Goal: Information Seeking & Learning: Learn about a topic

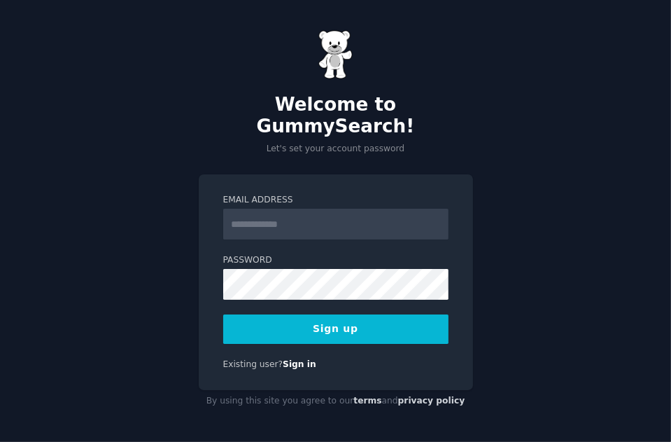
click at [300, 216] on input "Email Address" at bounding box center [335, 224] width 225 height 31
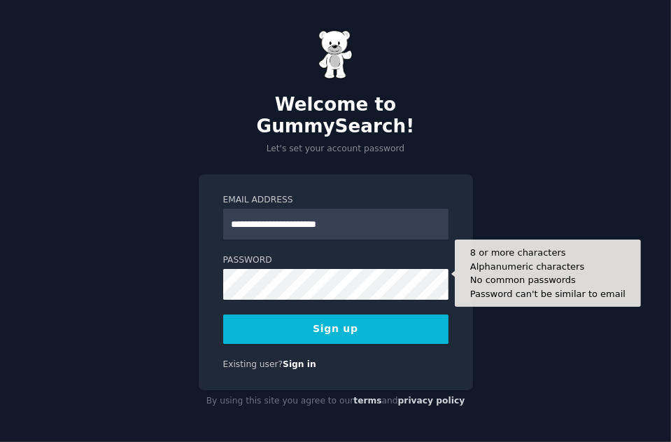
type input "**********"
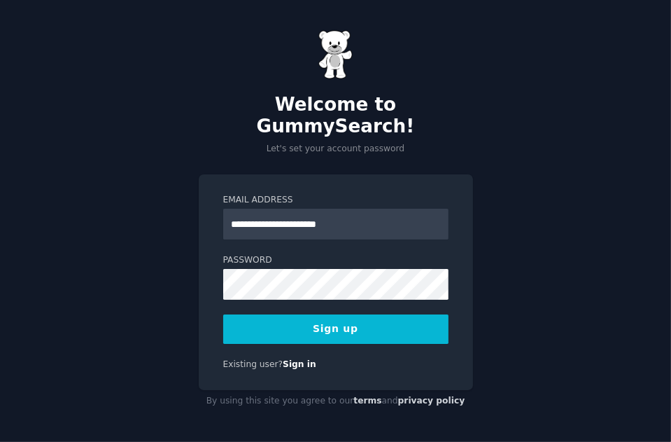
click at [295, 317] on button "Sign up" at bounding box center [335, 328] width 225 height 29
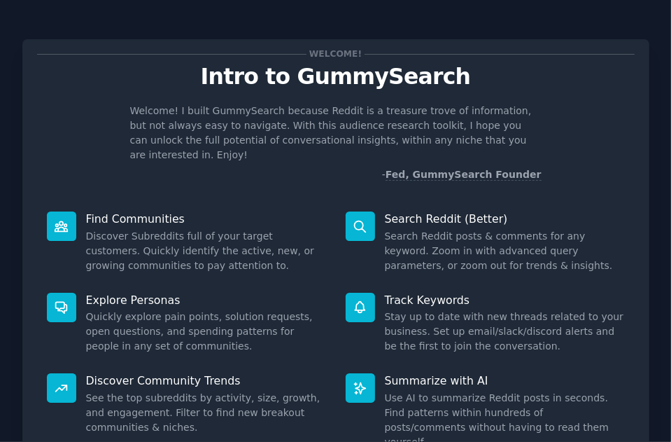
scroll to position [106, 0]
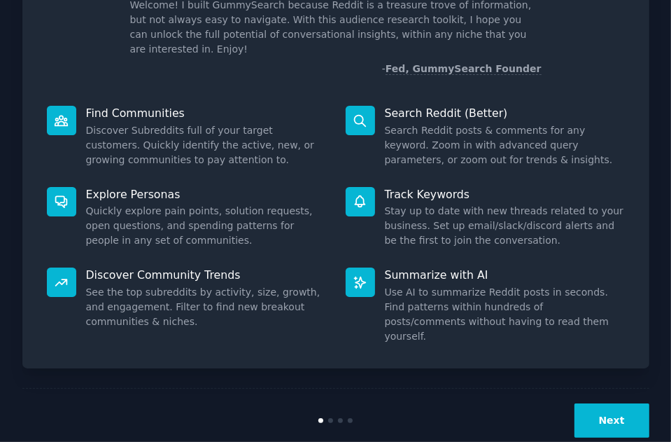
click at [591, 403] on button "Next" at bounding box center [612, 420] width 75 height 34
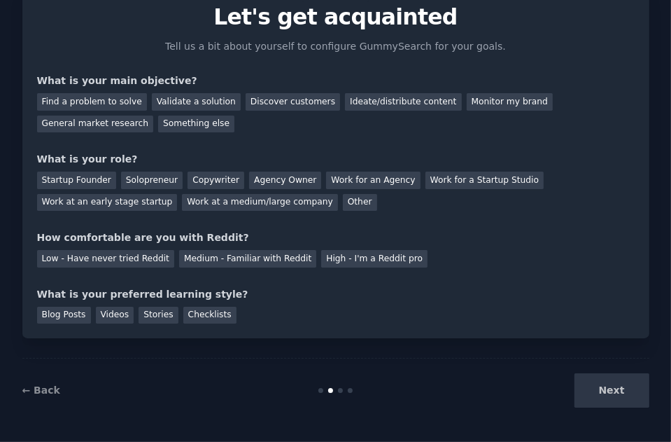
scroll to position [59, 0]
click at [614, 392] on div "Next" at bounding box center [544, 391] width 209 height 34
click at [102, 102] on div "Find a problem to solve" at bounding box center [92, 103] width 110 height 18
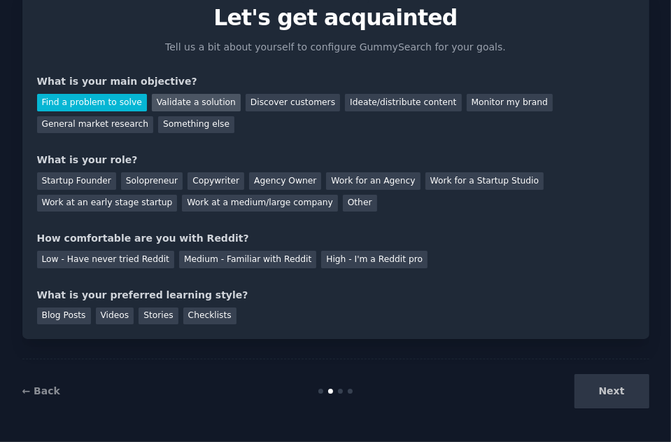
click at [166, 103] on div "Validate a solution" at bounding box center [196, 103] width 89 height 18
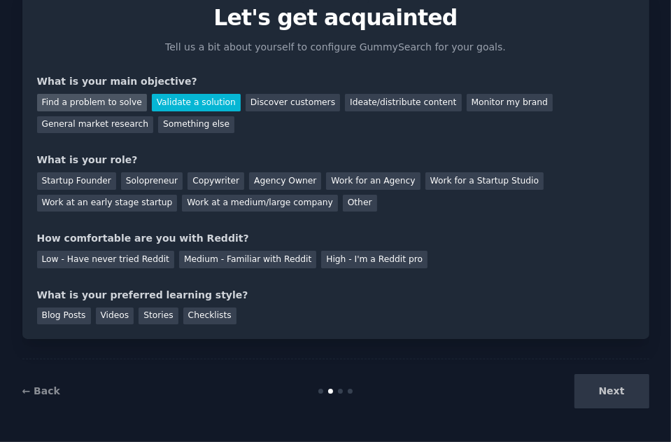
click at [97, 100] on div "Find a problem to solve" at bounding box center [92, 103] width 110 height 18
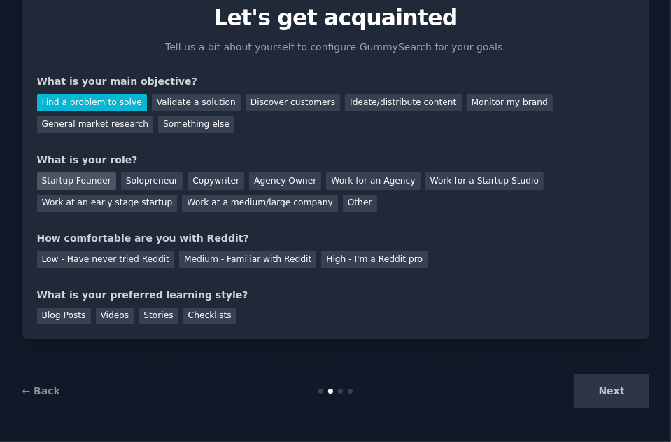
click at [78, 172] on div "Startup Founder" at bounding box center [76, 181] width 79 height 18
click at [197, 258] on div "Medium - Familiar with Reddit" at bounding box center [247, 260] width 137 height 18
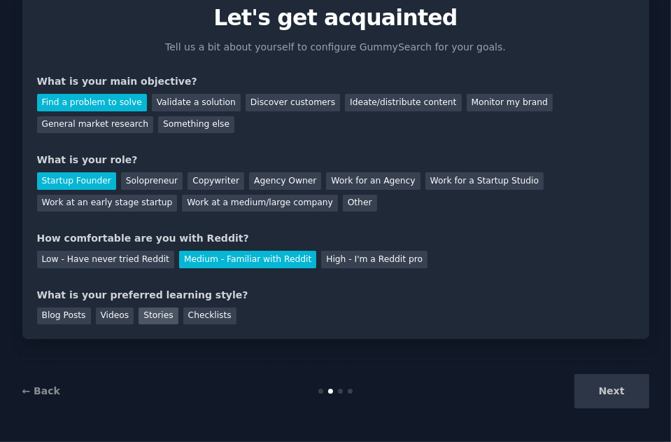
click at [162, 317] on div "Stories" at bounding box center [158, 316] width 39 height 18
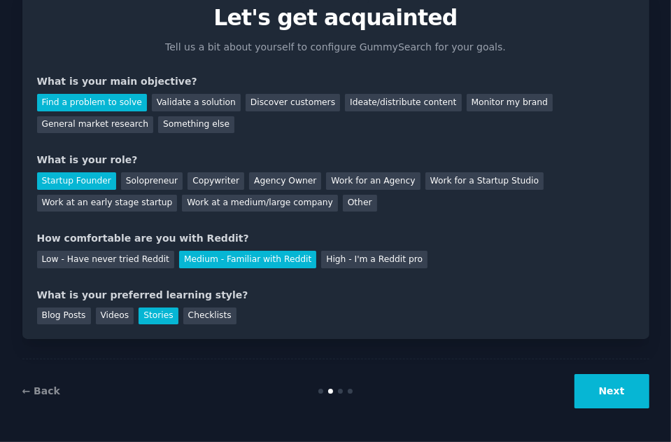
click at [608, 376] on button "Next" at bounding box center [612, 391] width 75 height 34
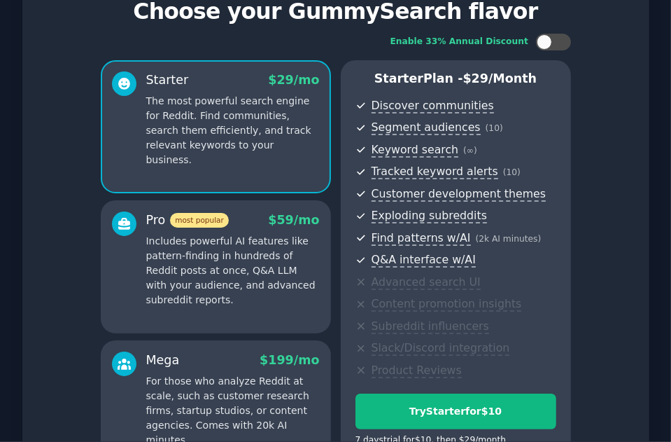
scroll to position [229, 0]
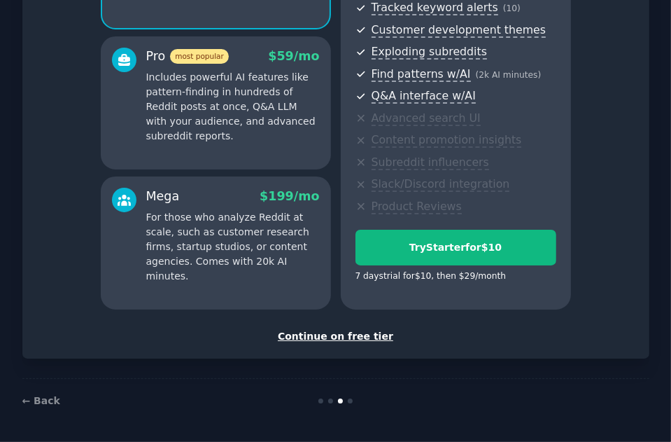
click at [363, 333] on div "Continue on free tier" at bounding box center [336, 336] width 598 height 15
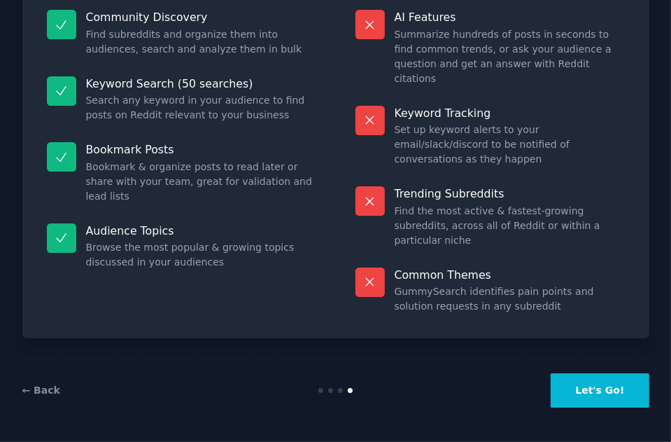
scroll to position [103, 0]
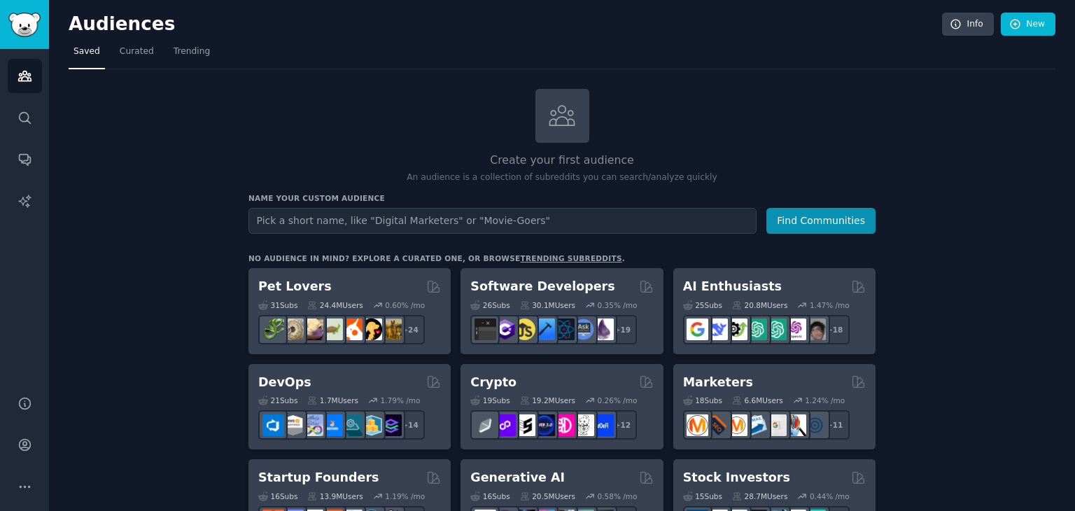
click at [465, 221] on input "text" at bounding box center [503, 221] width 508 height 26
click at [671, 227] on button "Find Communities" at bounding box center [821, 221] width 109 height 26
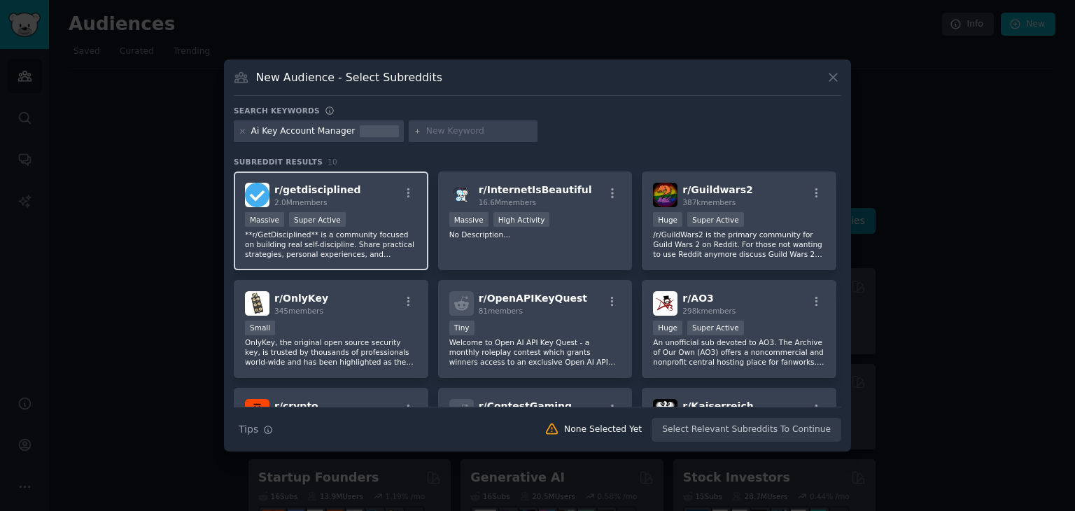
click at [372, 239] on p "**r/GetDisciplined** is a community focused on building real self-discipline. S…" at bounding box center [331, 244] width 172 height 29
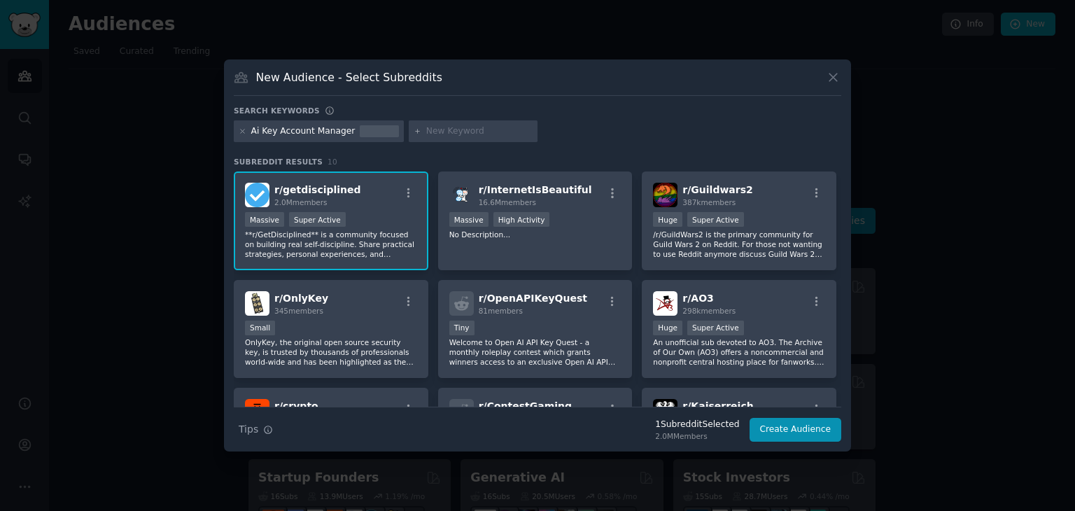
click at [372, 239] on p "**r/GetDisciplined** is a community focused on building real self-discipline. S…" at bounding box center [331, 244] width 172 height 29
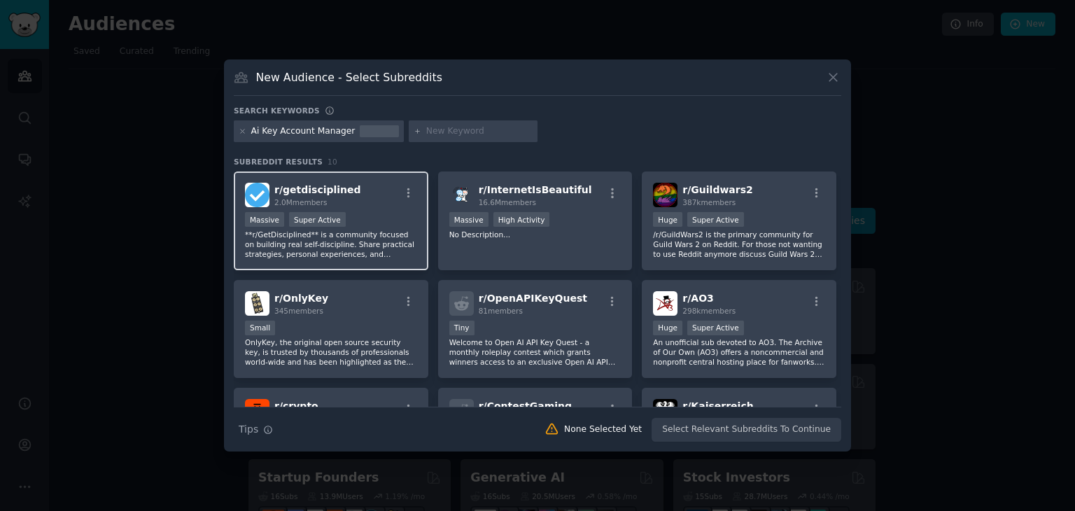
drag, startPoint x: 390, startPoint y: 191, endPoint x: 378, endPoint y: 214, distance: 25.4
click at [378, 214] on div "Massive Super Active" at bounding box center [331, 221] width 172 height 18
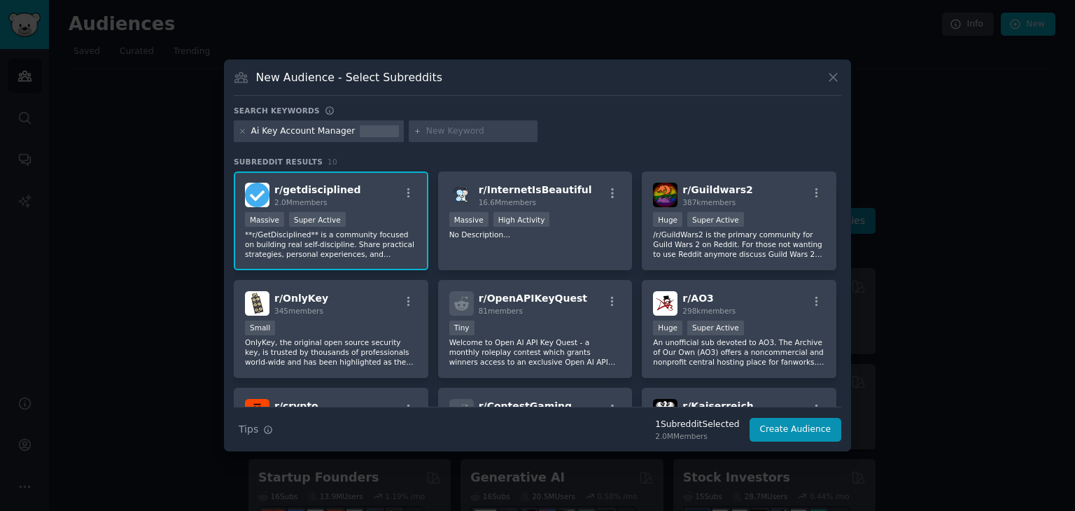
click at [378, 214] on div "Massive Super Active" at bounding box center [331, 221] width 172 height 18
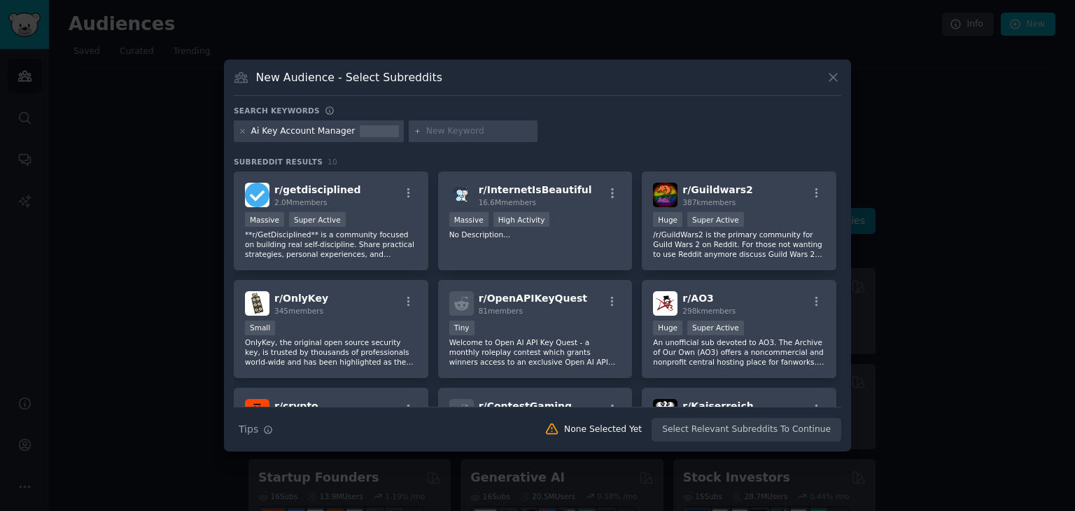
click at [447, 133] on input "text" at bounding box center [479, 131] width 106 height 13
click at [372, 127] on div at bounding box center [379, 131] width 39 height 13
click at [456, 125] on input "text" at bounding box center [479, 131] width 106 height 13
click at [566, 230] on p "No Description..." at bounding box center [535, 235] width 172 height 10
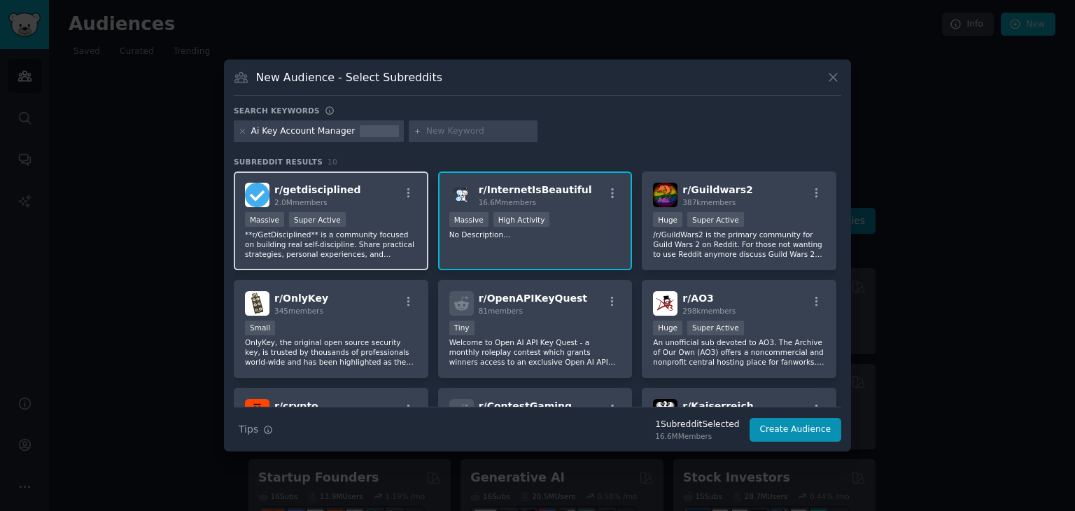
click at [399, 239] on p "**r/GetDisciplined** is a community focused on building real self-discipline. S…" at bounding box center [331, 244] width 172 height 29
click at [671, 74] on button at bounding box center [833, 77] width 16 height 16
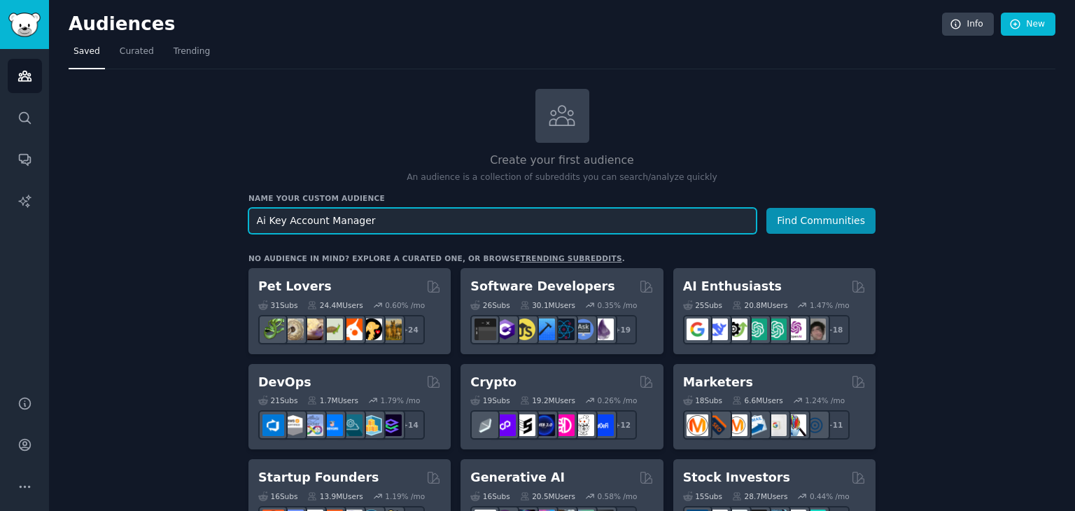
click at [524, 211] on input "Ai Key Account Manager" at bounding box center [503, 221] width 508 height 26
type input "A"
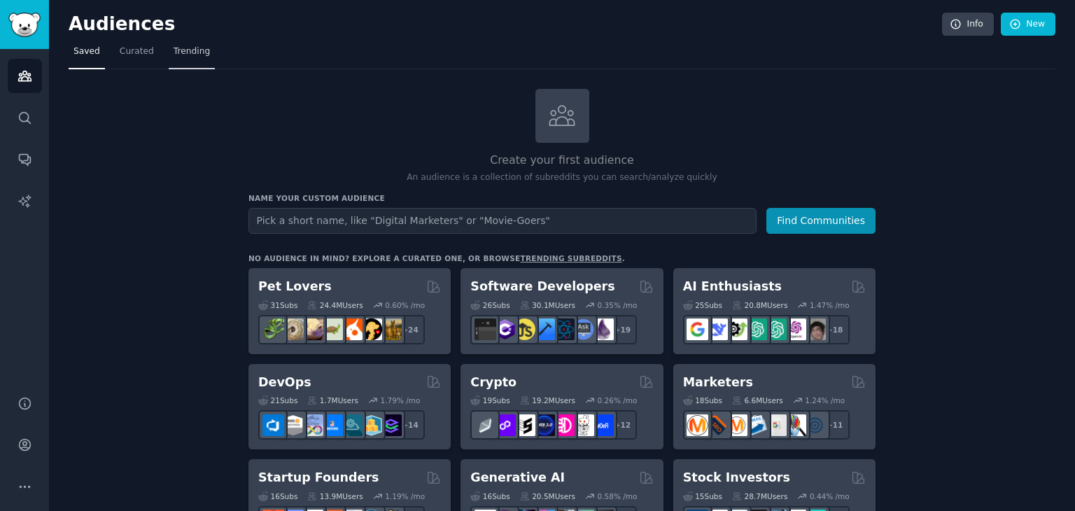
click at [195, 61] on link "Trending" at bounding box center [192, 55] width 46 height 29
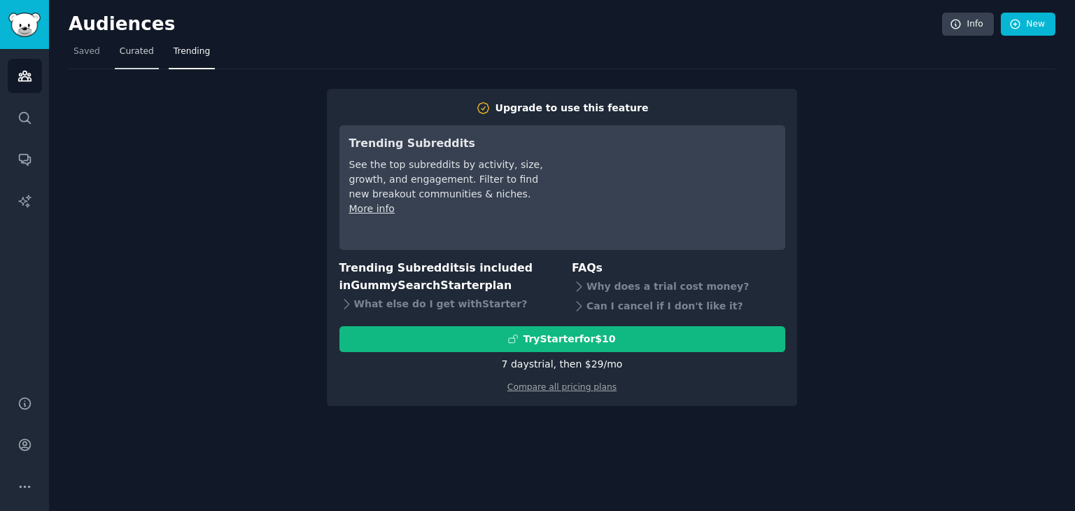
click at [121, 47] on span "Curated" at bounding box center [137, 52] width 34 height 13
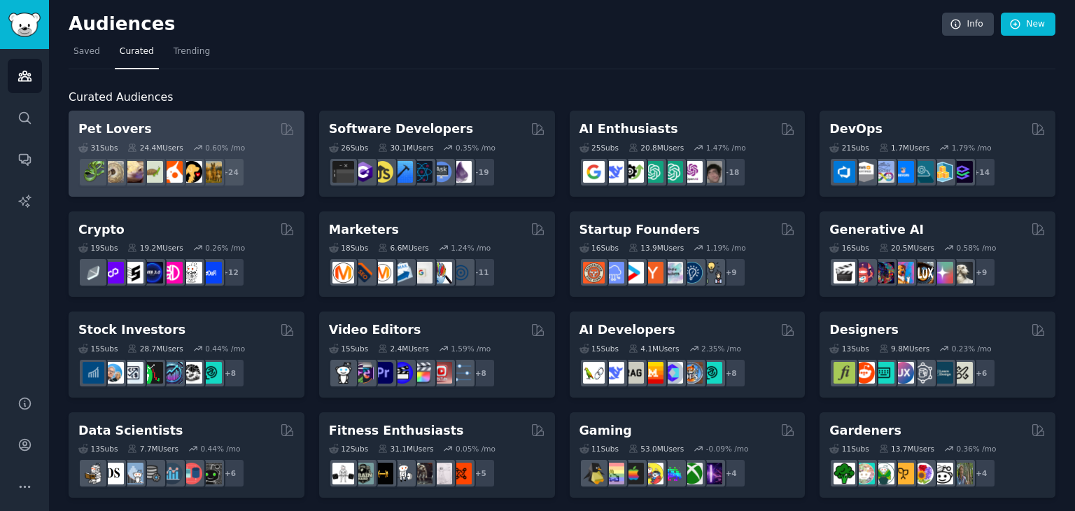
click at [221, 144] on div "0.60 % /mo" at bounding box center [225, 148] width 40 height 10
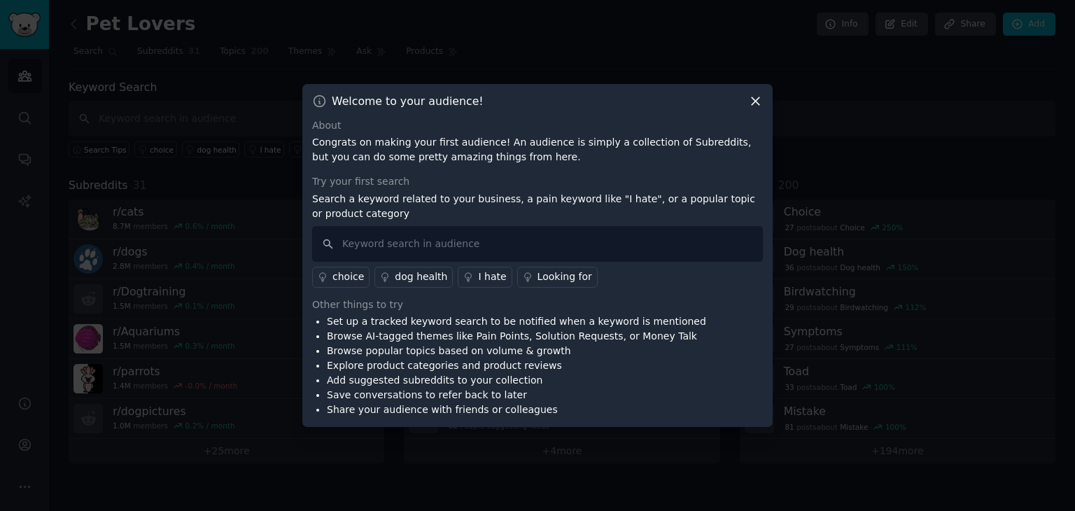
click at [671, 107] on icon at bounding box center [755, 101] width 15 height 15
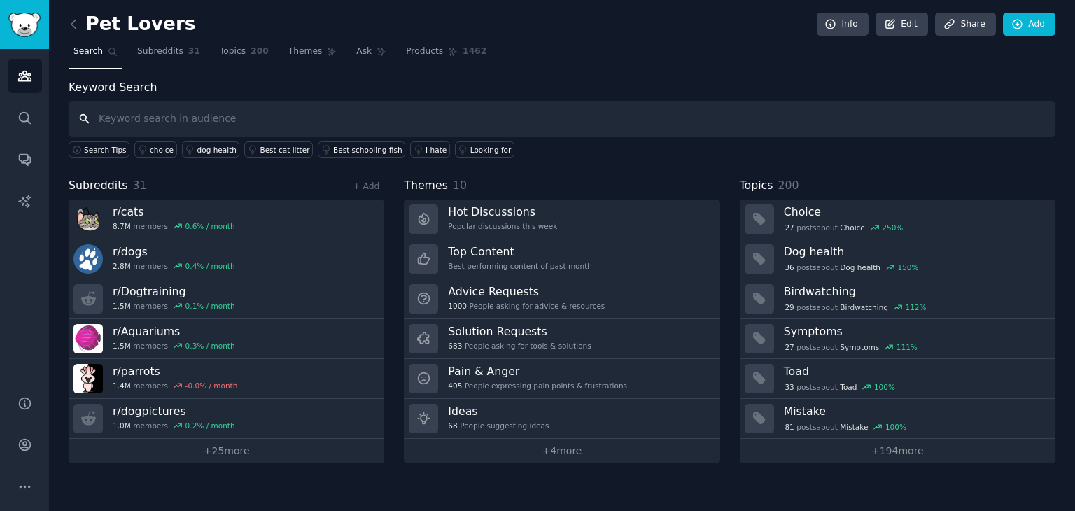
click at [167, 111] on input "text" at bounding box center [562, 119] width 987 height 36
type input "Saas"
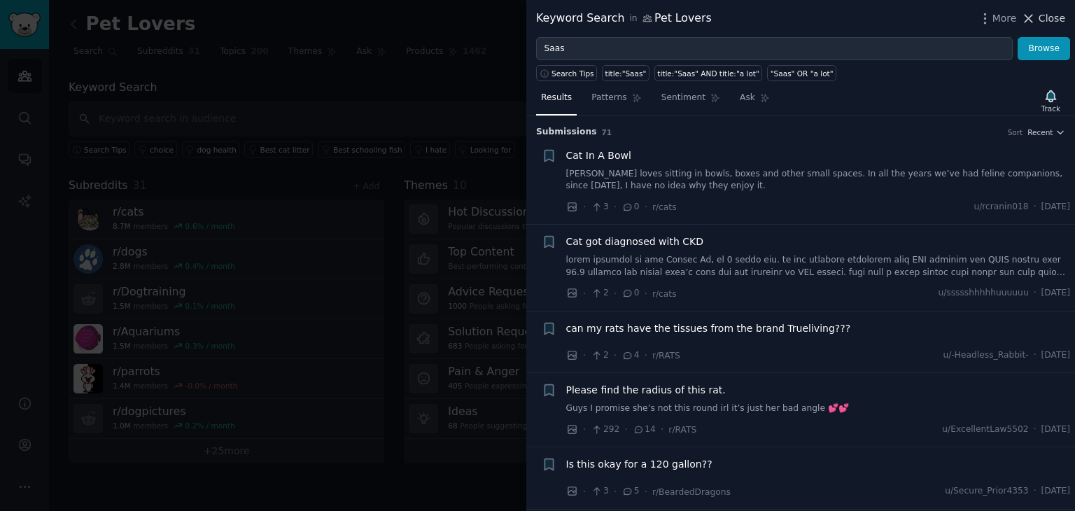
click at [671, 25] on span "Close" at bounding box center [1052, 18] width 27 height 15
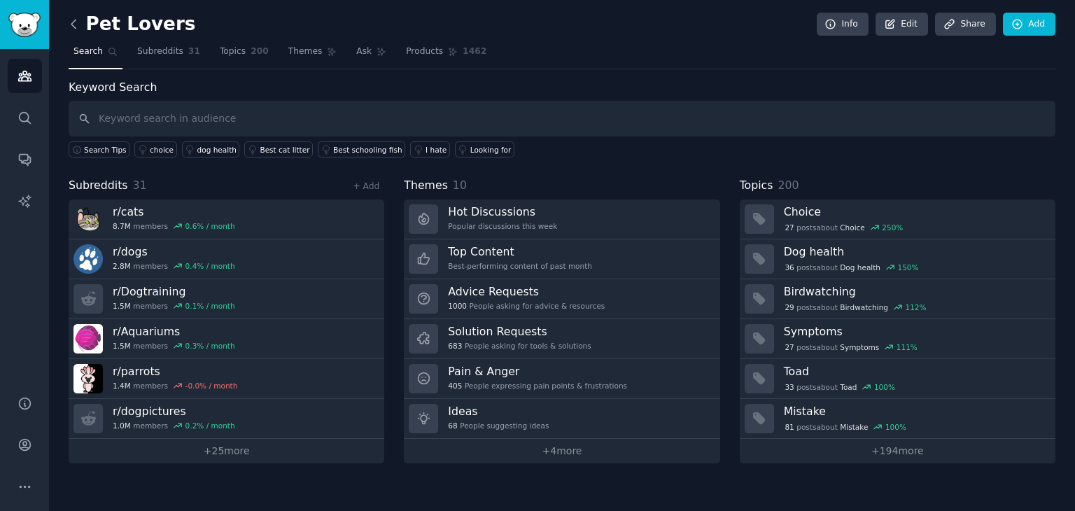
click at [76, 27] on icon at bounding box center [74, 24] width 15 height 15
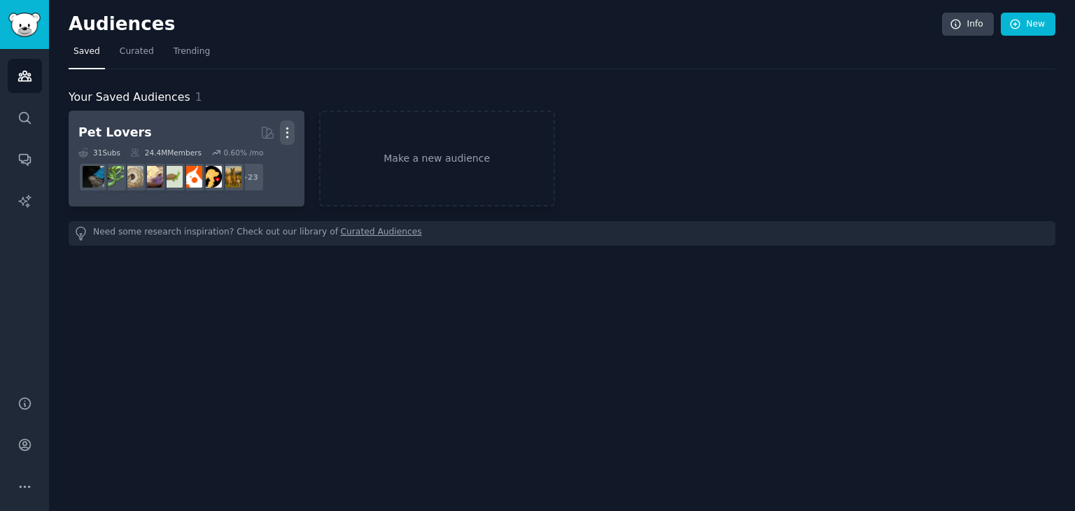
click at [293, 127] on icon "button" at bounding box center [287, 132] width 15 height 15
click at [253, 162] on p "Delete" at bounding box center [249, 162] width 32 height 15
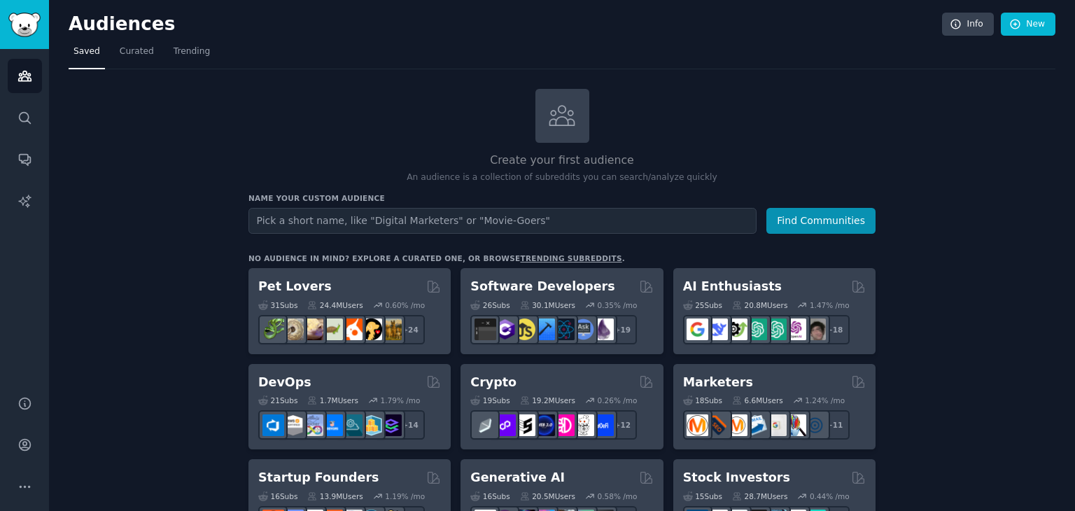
click at [397, 211] on input "text" at bounding box center [503, 221] width 508 height 26
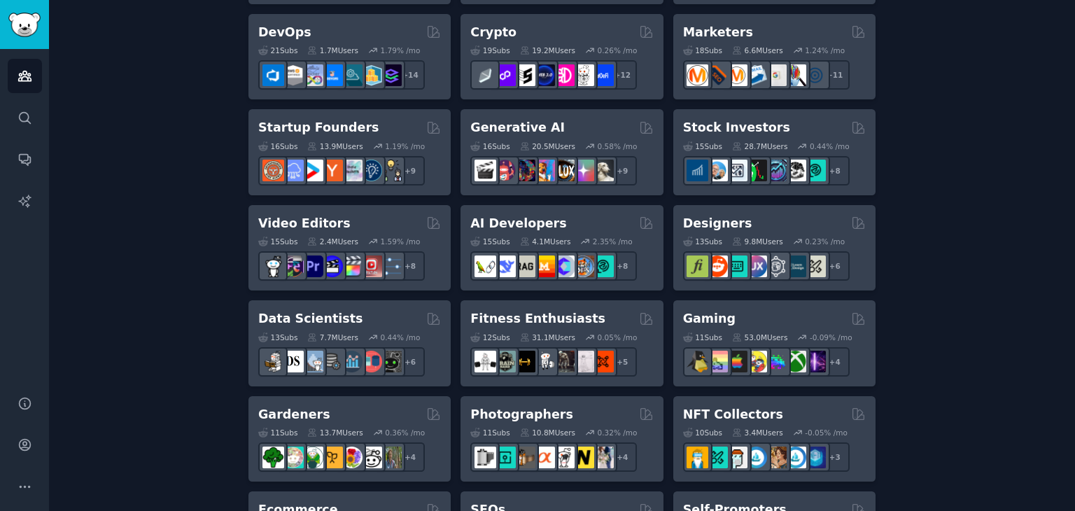
scroll to position [347, 0]
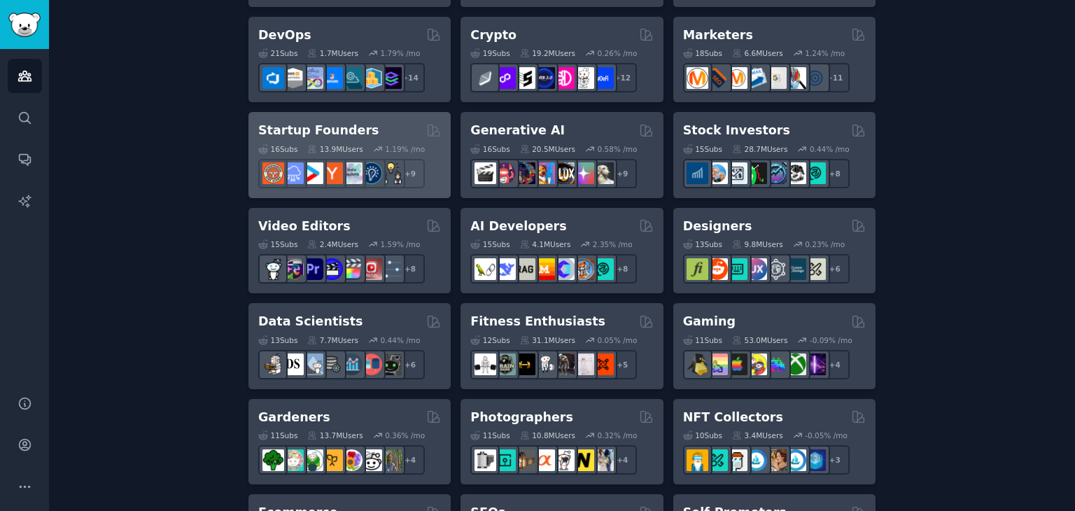
click at [437, 160] on div "+ 9" at bounding box center [349, 173] width 183 height 29
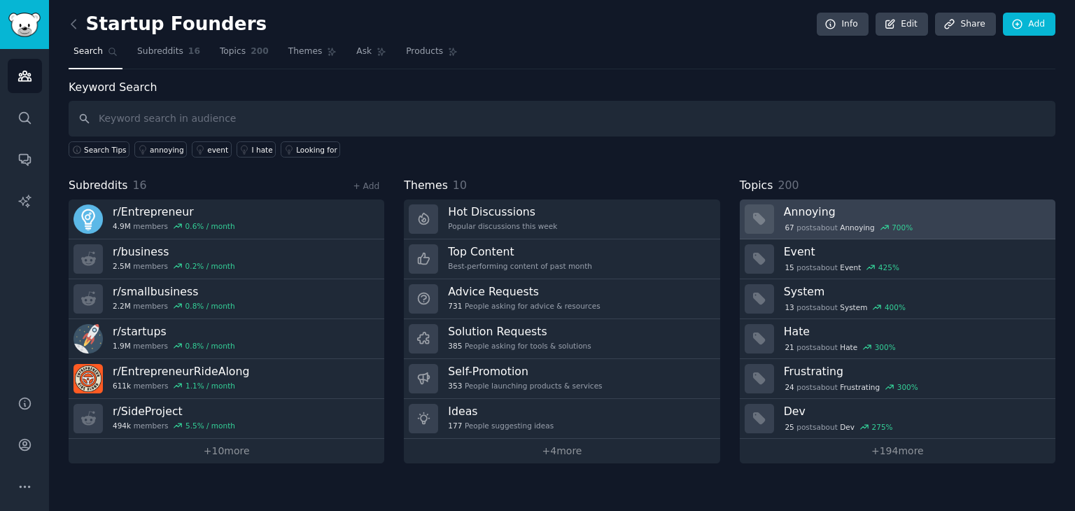
click at [671, 223] on div "67 post s about Annoying 700 %" at bounding box center [849, 227] width 130 height 13
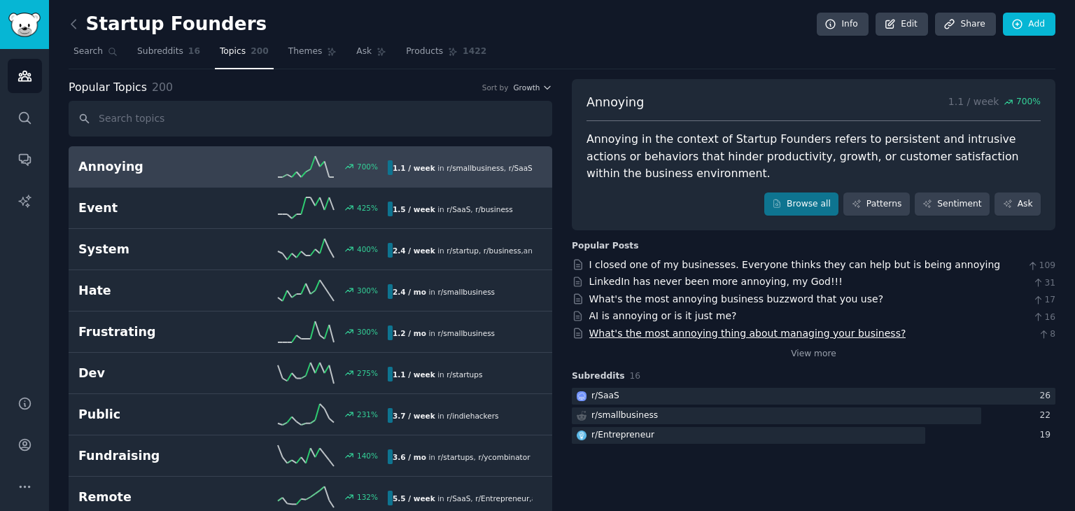
click at [671, 329] on link "What's the most annoying thing about managing your business?" at bounding box center [748, 333] width 317 height 11
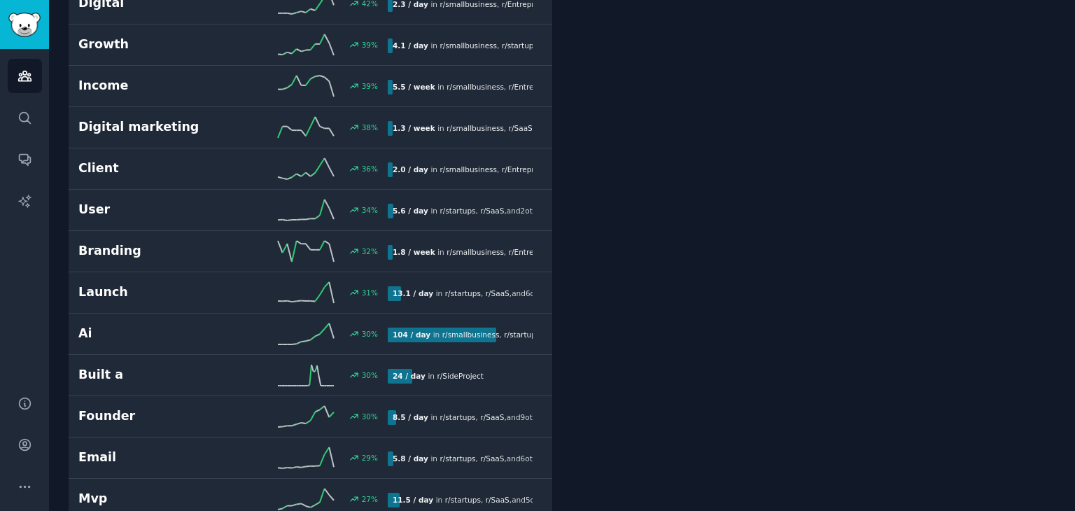
scroll to position [1923, 0]
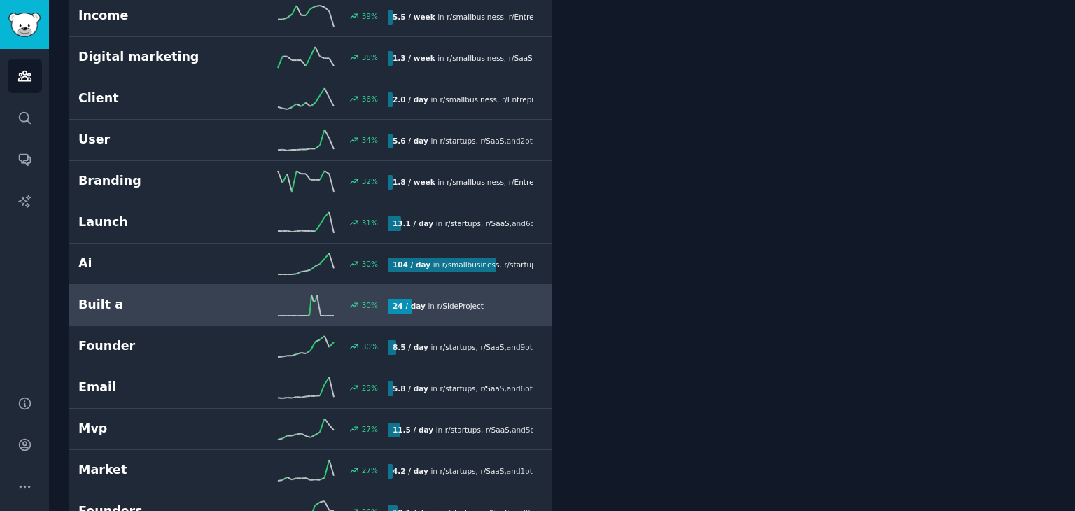
click at [230, 298] on h2 "Built a" at bounding box center [155, 305] width 155 height 18
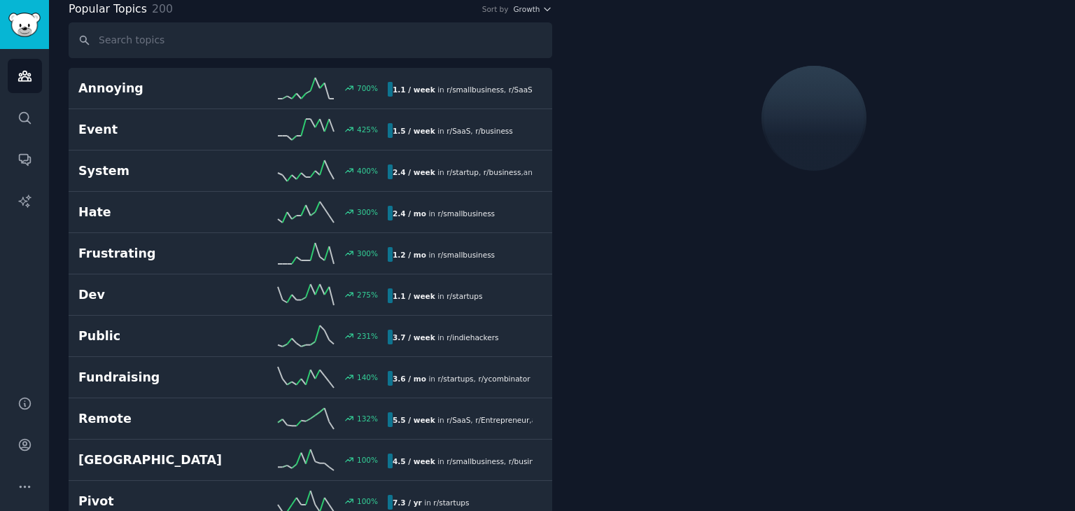
scroll to position [78, 0]
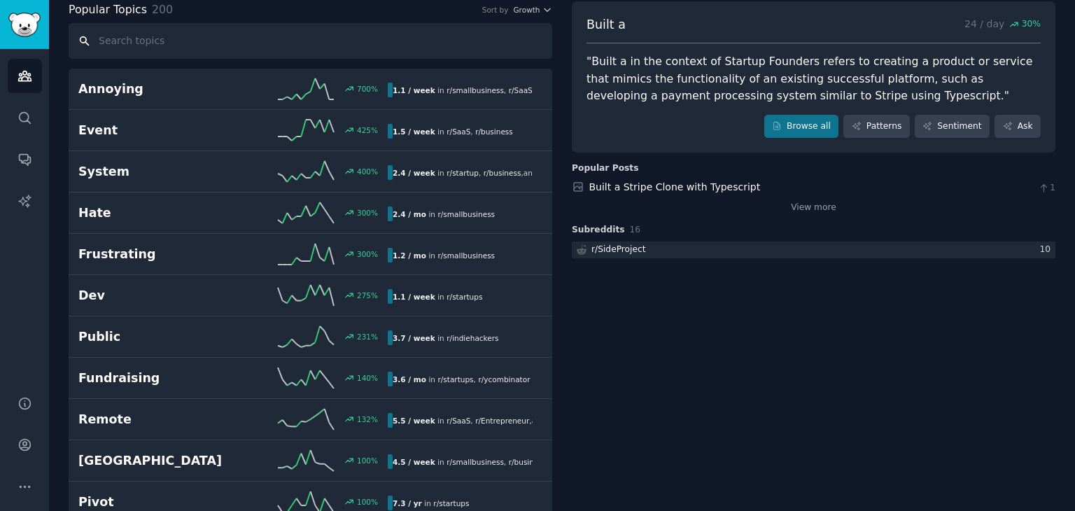
click at [204, 24] on input "text" at bounding box center [311, 41] width 484 height 36
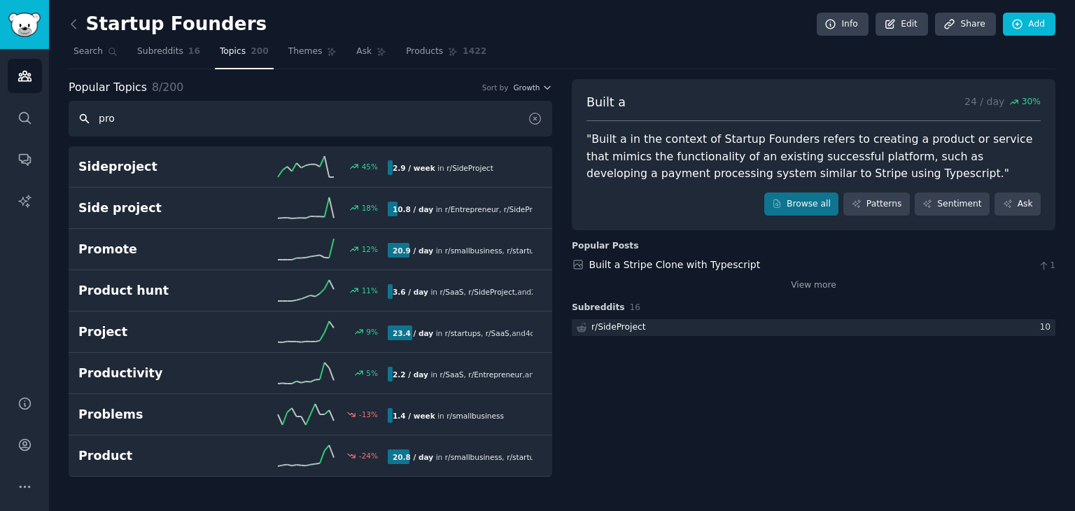
scroll to position [0, 0]
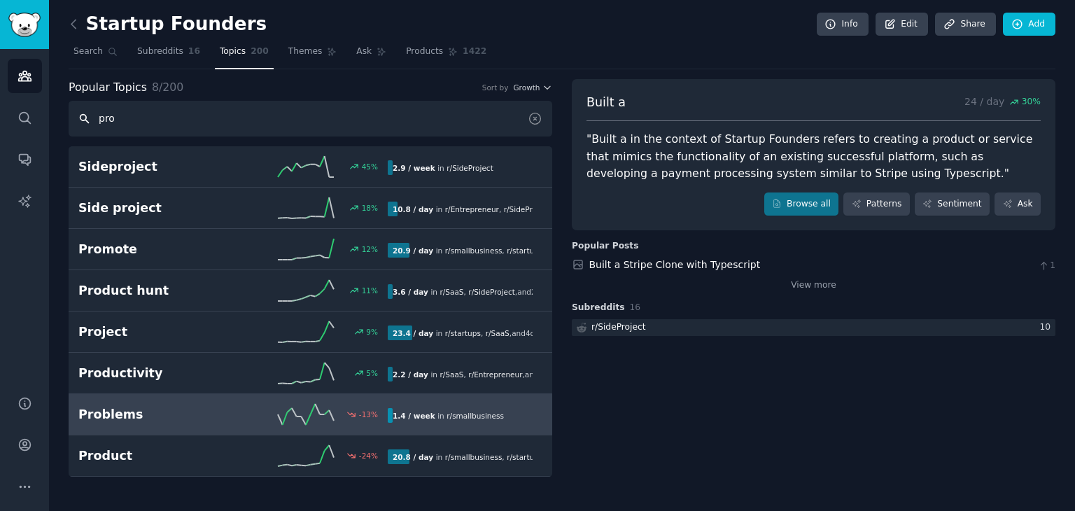
type input "pro"
click at [161, 414] on h2 "Problems" at bounding box center [155, 415] width 155 height 18
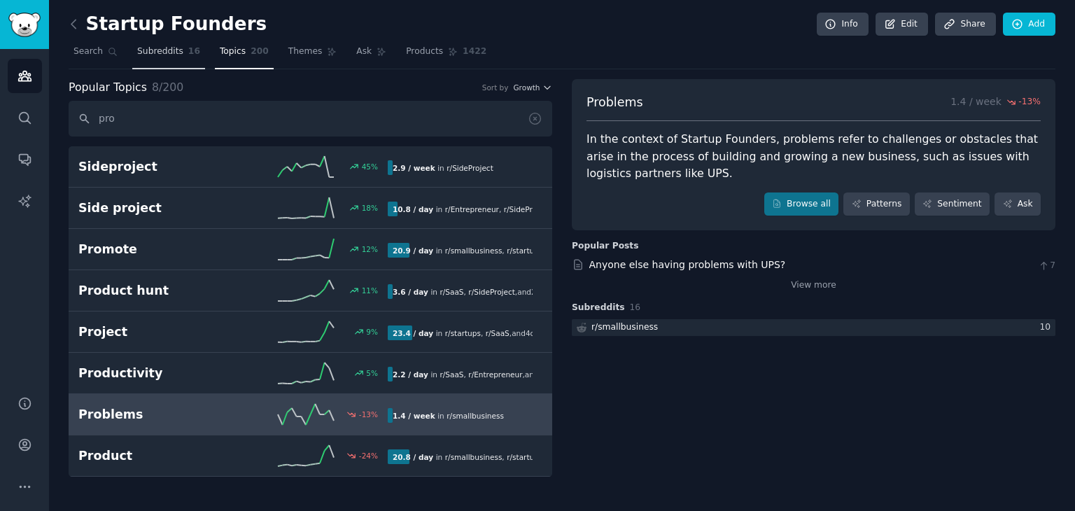
click at [167, 51] on span "Subreddits" at bounding box center [160, 52] width 46 height 13
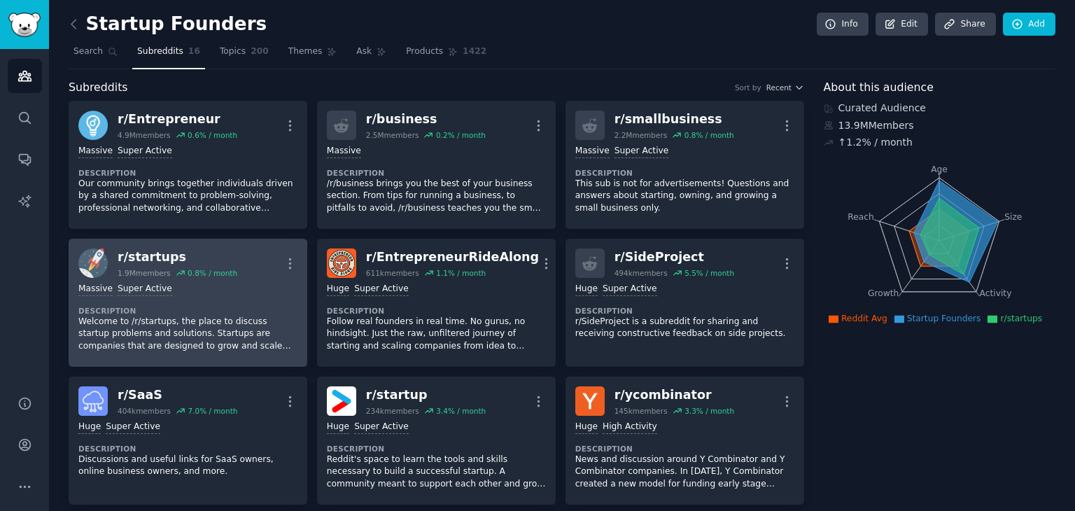
click at [243, 262] on div "r/ startups 1.9M members 0.8 % / month More" at bounding box center [187, 263] width 219 height 29
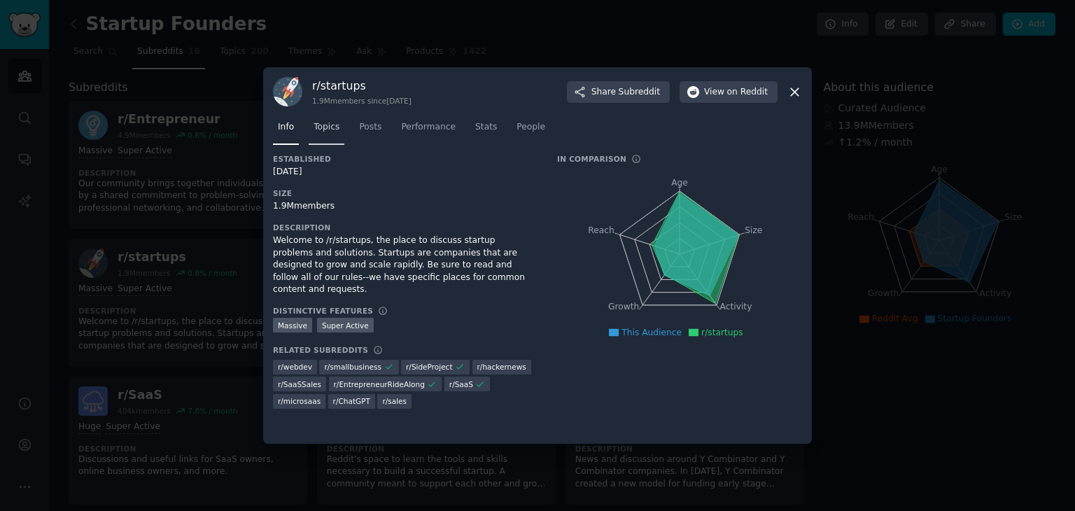
click at [330, 128] on span "Topics" at bounding box center [327, 127] width 26 height 13
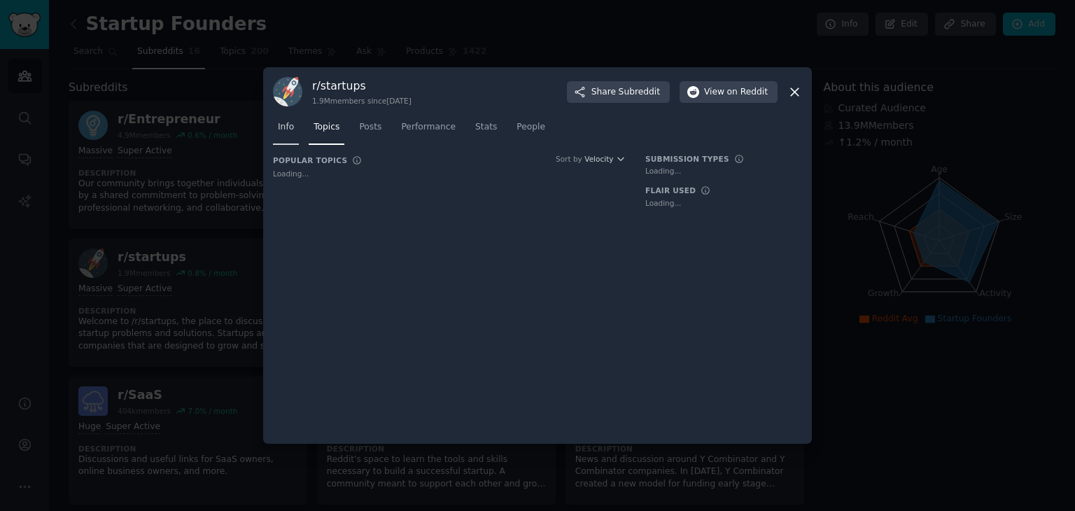
click at [281, 127] on span "Info" at bounding box center [286, 127] width 16 height 13
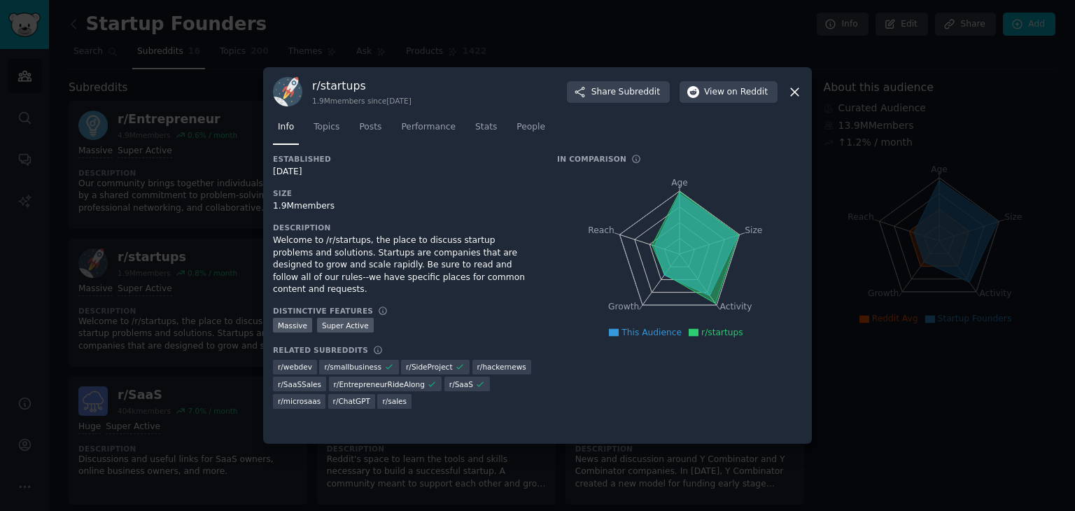
click at [671, 96] on icon at bounding box center [795, 92] width 15 height 15
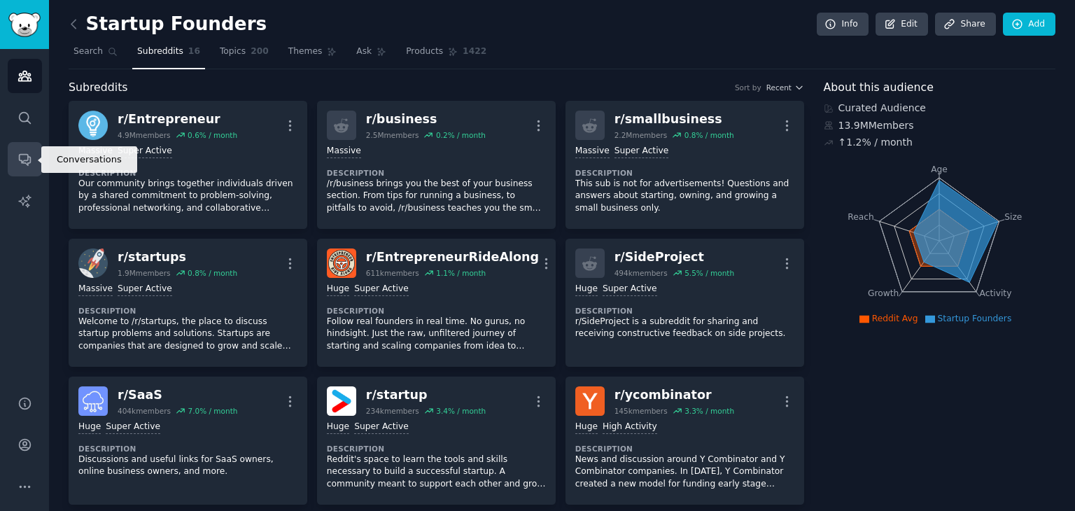
click at [25, 156] on icon "Sidebar" at bounding box center [25, 159] width 15 height 15
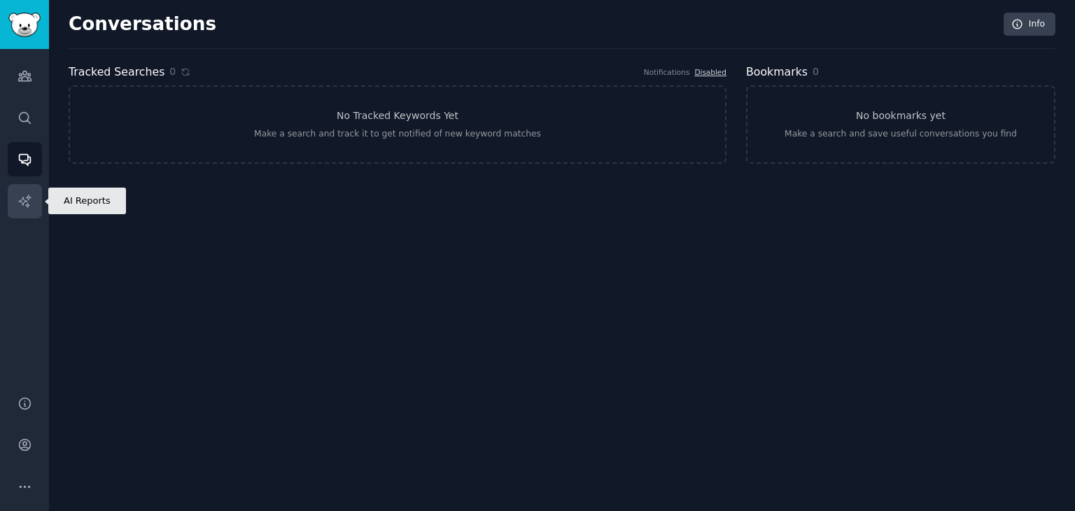
click at [17, 187] on link "AI Reports" at bounding box center [25, 201] width 34 height 34
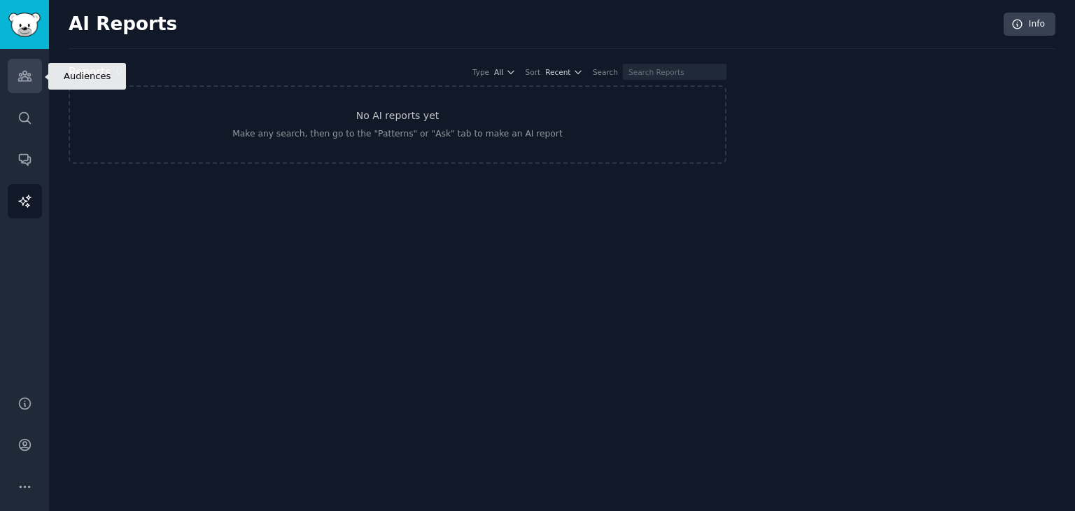
click at [29, 75] on icon "Sidebar" at bounding box center [24, 76] width 13 height 10
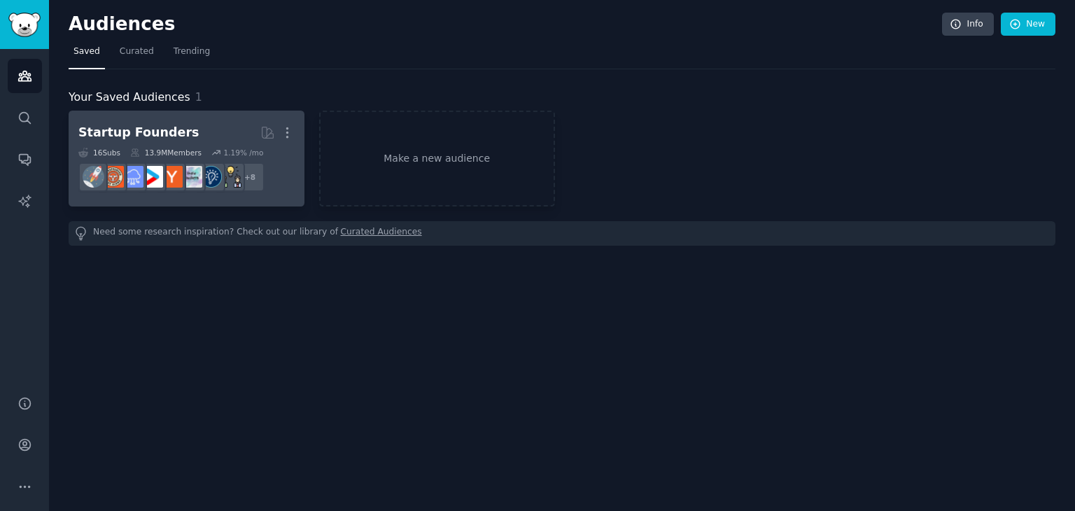
click at [204, 124] on h2 "Startup Founders More" at bounding box center [186, 132] width 216 height 25
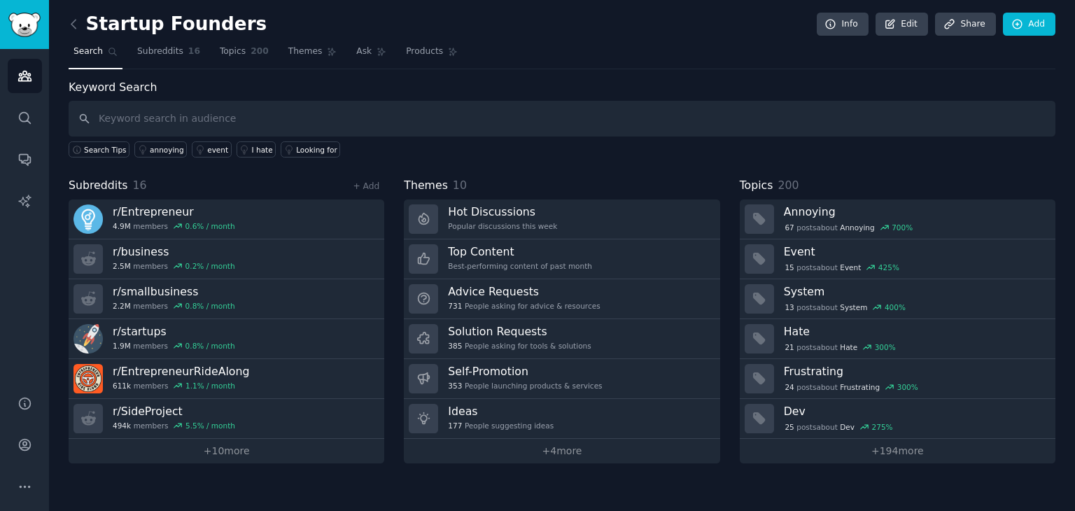
click at [200, 115] on input "text" at bounding box center [562, 119] width 987 height 36
type input "key account manager"
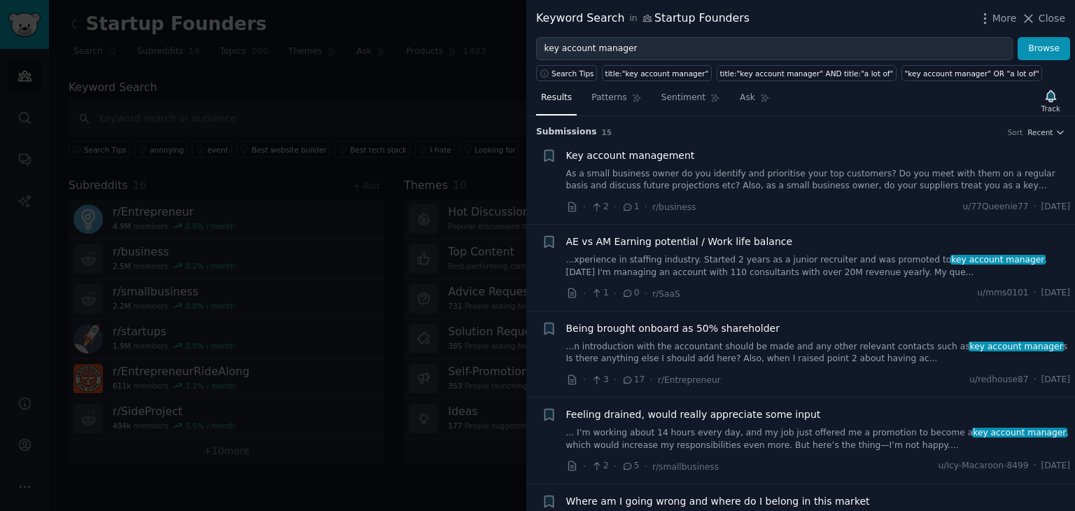
click at [671, 211] on div "· 2 · 1 · r/business u/77Queenie77 · [DATE]" at bounding box center [818, 207] width 505 height 15
click at [671, 165] on div "Key account management As a small business owner do you identify and prioritise…" at bounding box center [818, 170] width 505 height 44
click at [671, 176] on link "As a small business owner do you identify and prioritise your top customers? Do…" at bounding box center [818, 180] width 505 height 25
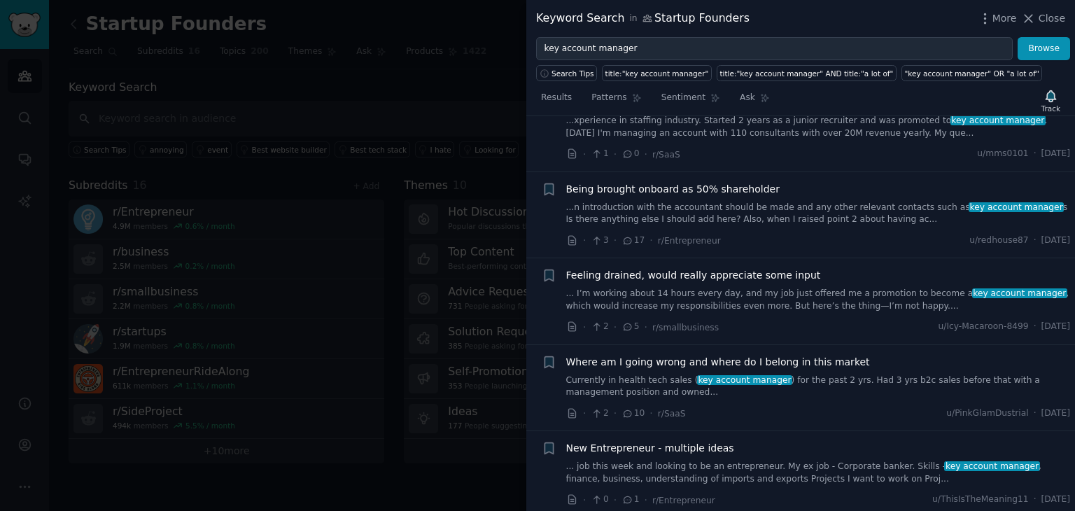
scroll to position [354, 0]
click at [671, 305] on link "... I’m working about 14 hours every day, and my job just offered me a promotio…" at bounding box center [818, 299] width 505 height 25
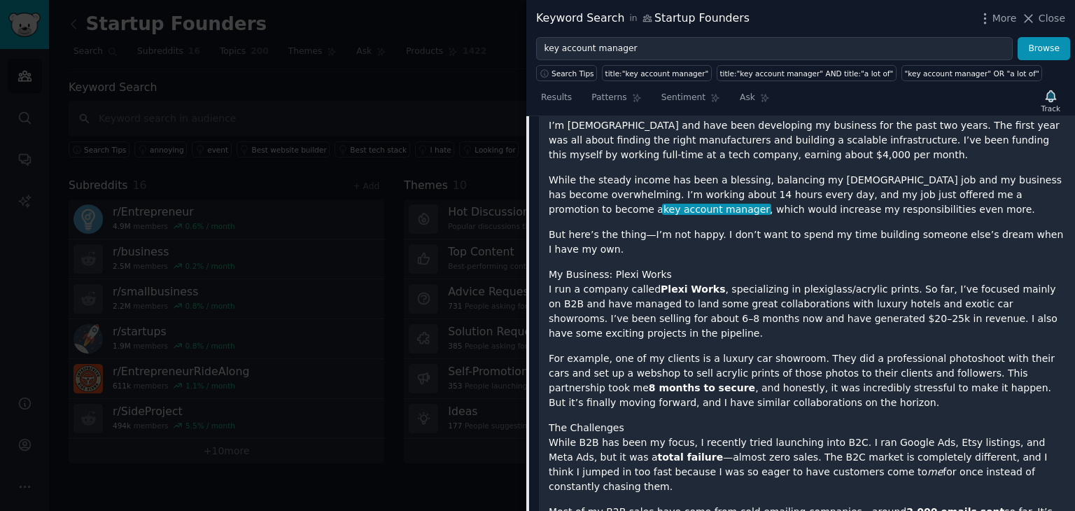
scroll to position [608, 0]
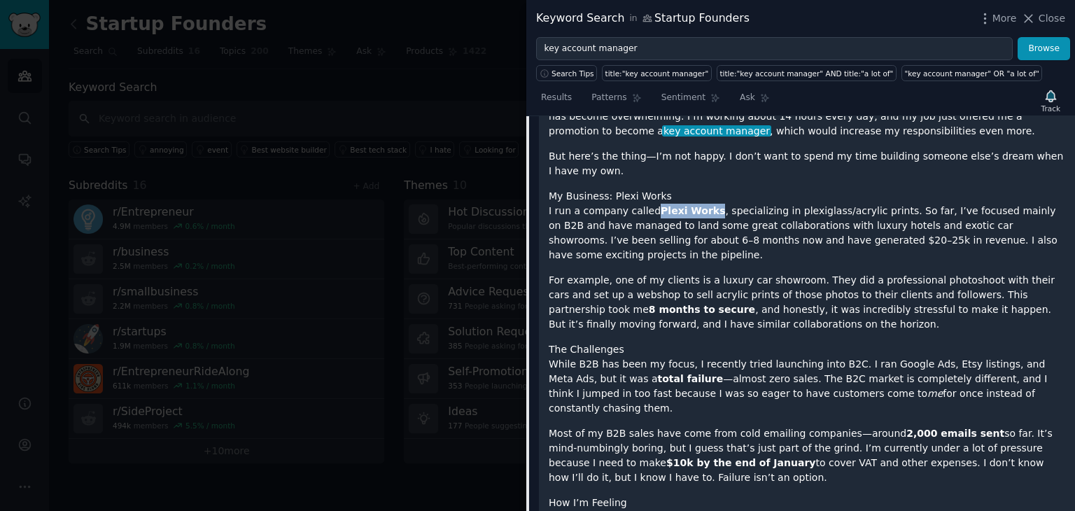
drag, startPoint x: 703, startPoint y: 211, endPoint x: 650, endPoint y: 209, distance: 53.2
click at [661, 209] on strong "Plexi Works" at bounding box center [693, 210] width 64 height 11
copy strong "Plexi Works"
click at [671, 25] on span "Close" at bounding box center [1052, 18] width 27 height 15
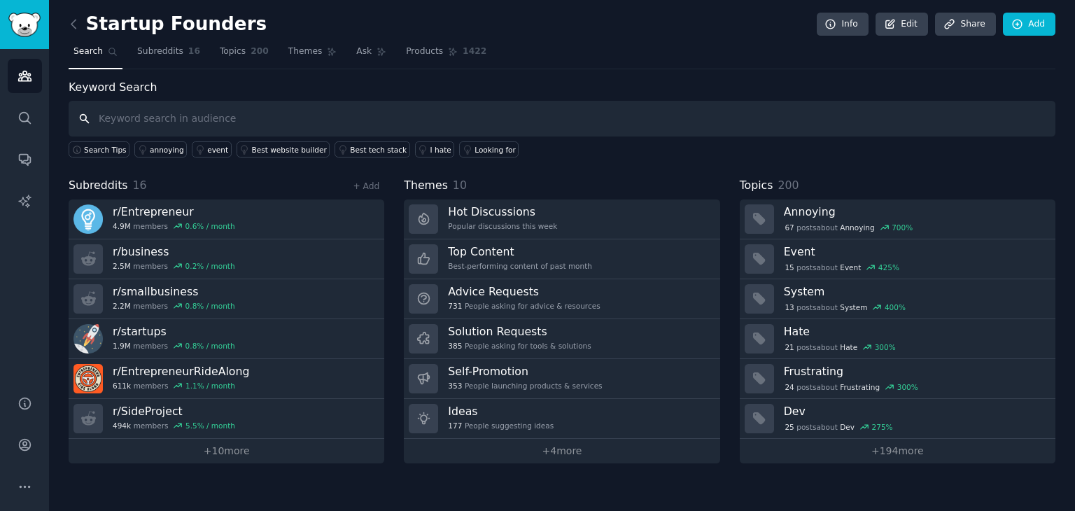
click at [456, 106] on input "text" at bounding box center [562, 119] width 987 height 36
type input "A"
type input "Problems that can be solved"
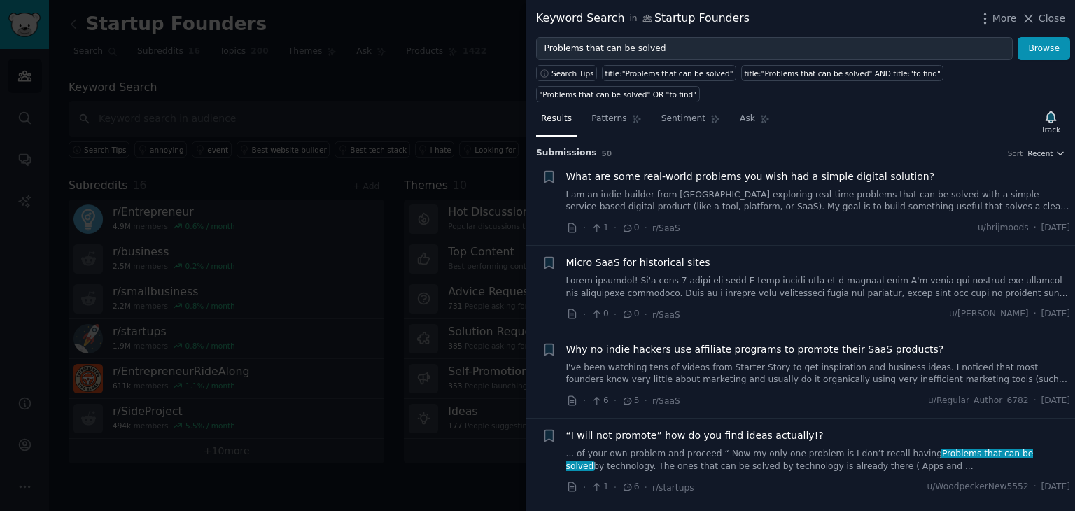
click at [671, 169] on span "What are some real-world problems you wish had a simple digital solution?" at bounding box center [750, 176] width 369 height 15
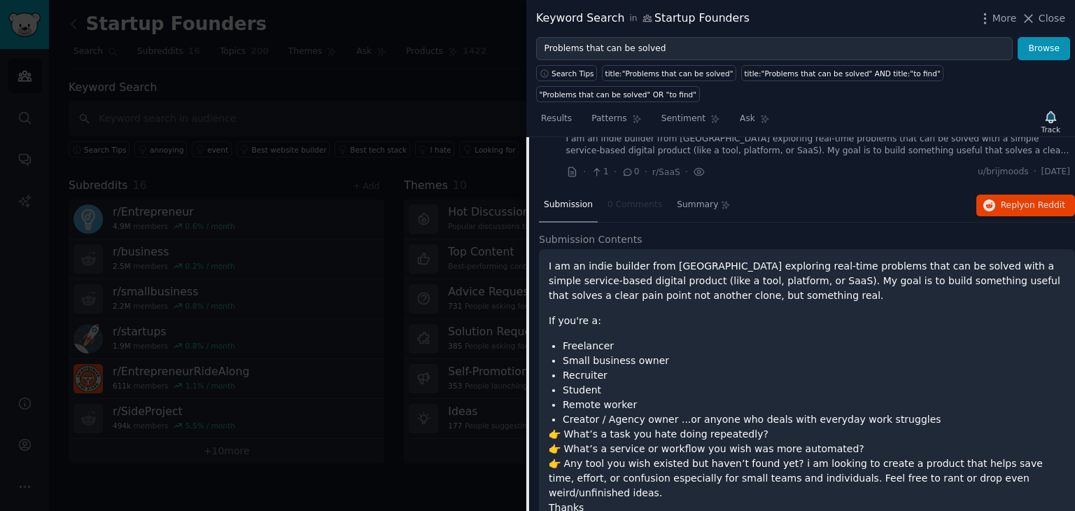
scroll to position [55, 0]
click at [671, 265] on p "I am an indie builder from [GEOGRAPHIC_DATA] exploring real-time problems that …" at bounding box center [807, 282] width 517 height 44
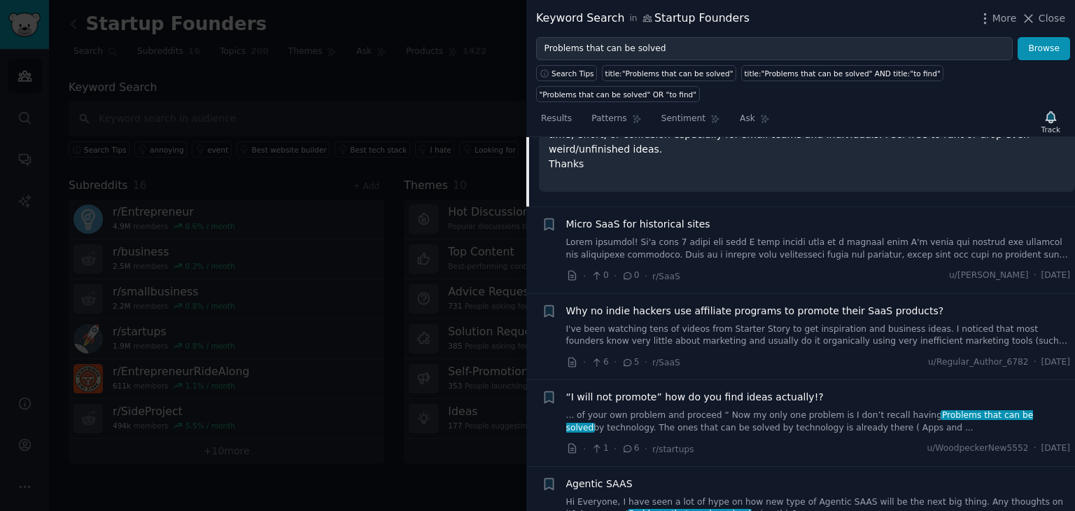
scroll to position [409, 0]
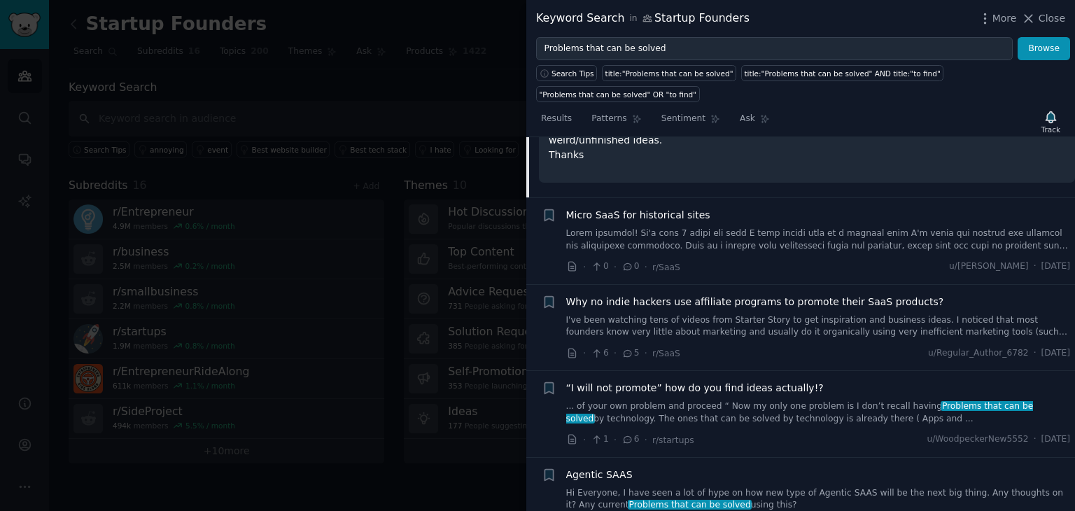
click at [671, 228] on link at bounding box center [818, 240] width 505 height 25
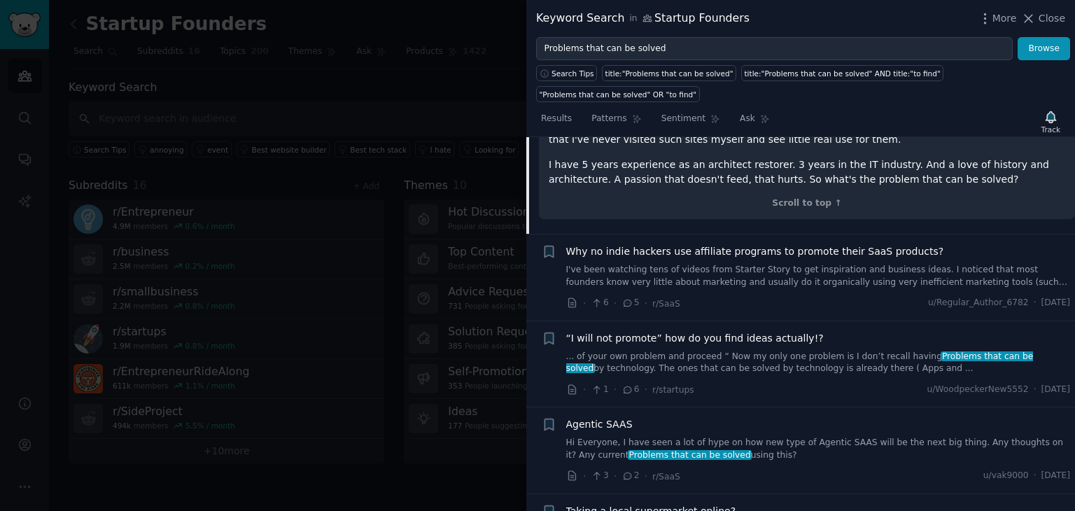
scroll to position [482, 0]
click at [671, 263] on link "I've been watching tens of videos from Starter Story to get inspiration and bus…" at bounding box center [818, 275] width 505 height 25
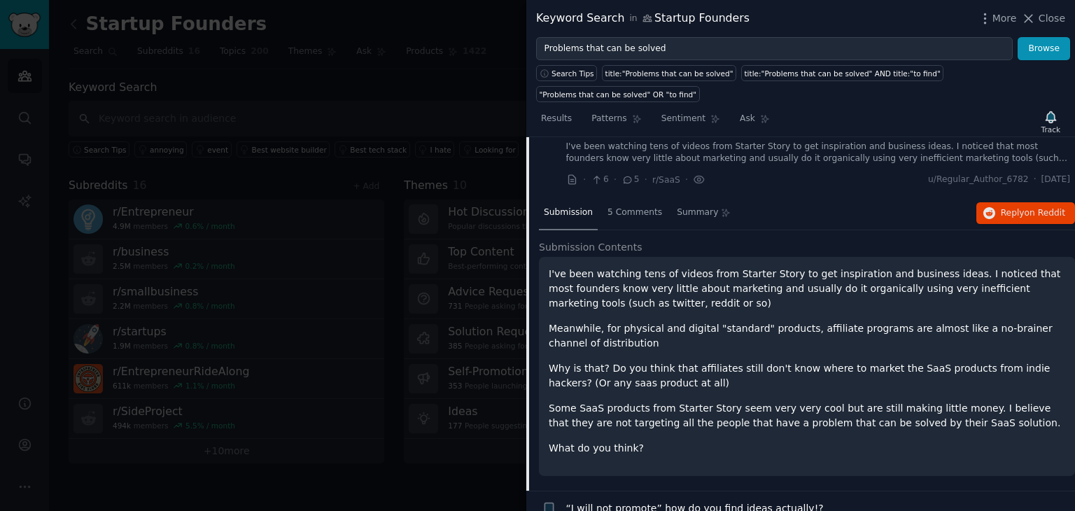
scroll to position [195, 0]
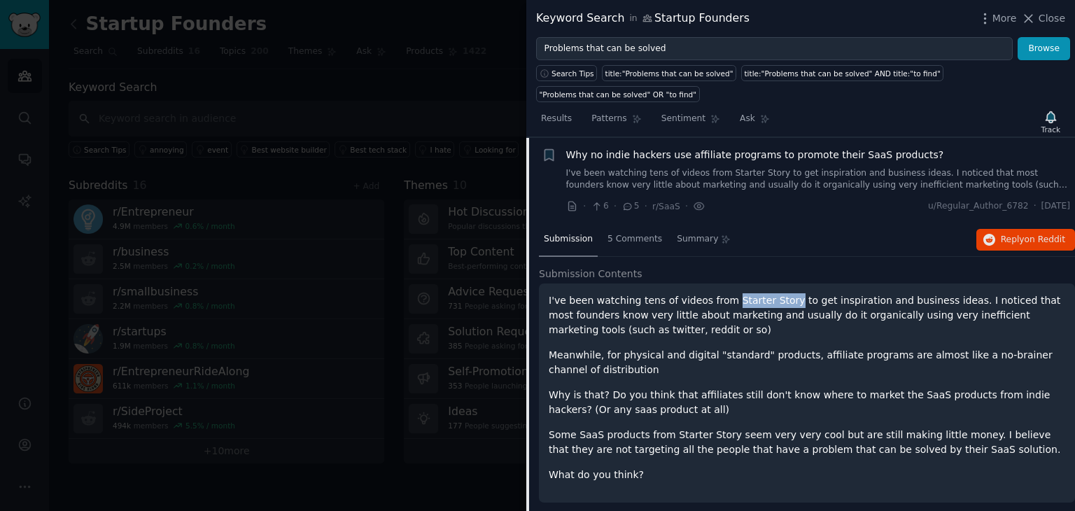
drag, startPoint x: 718, startPoint y: 278, endPoint x: 772, endPoint y: 279, distance: 53.9
click at [671, 293] on p "I've been watching tens of videos from Starter Story to get inspiration and bus…" at bounding box center [807, 315] width 517 height 44
copy p "Starter Story"
